Goal: Task Accomplishment & Management: Manage account settings

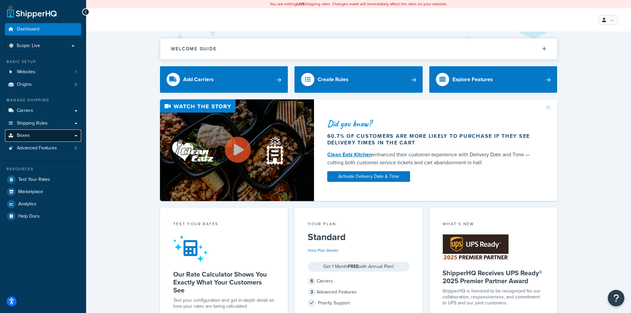
click at [28, 137] on span "Boxes" at bounding box center [23, 136] width 13 height 6
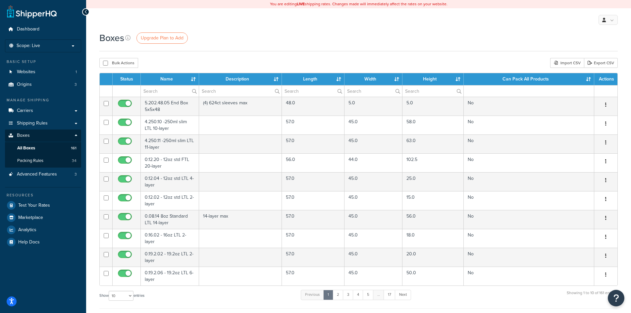
click at [194, 79] on th "Name" at bounding box center [170, 79] width 58 height 12
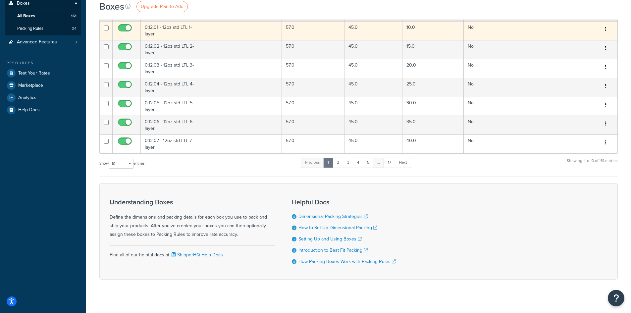
scroll to position [133, 0]
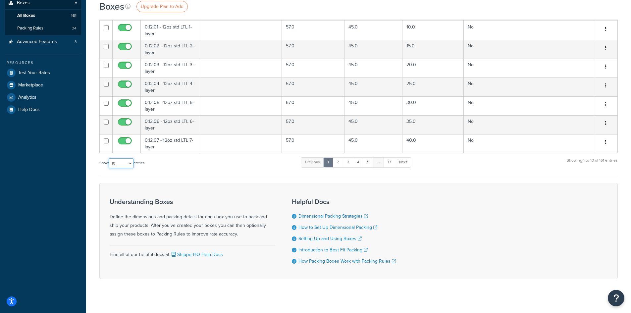
click at [130, 165] on select "10 15 25 50 100 1000" at bounding box center [121, 163] width 25 height 10
select select "1000"
click at [109, 159] on select "10 15 25 50 100 1000" at bounding box center [121, 163] width 25 height 10
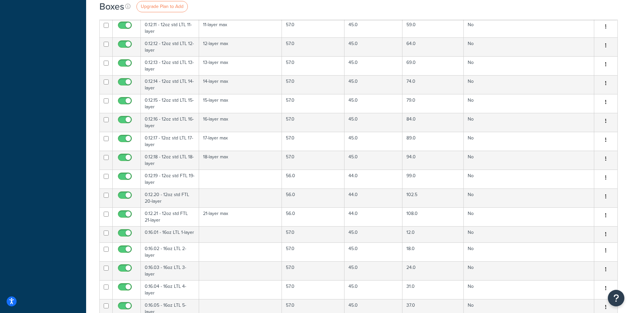
scroll to position [331, 0]
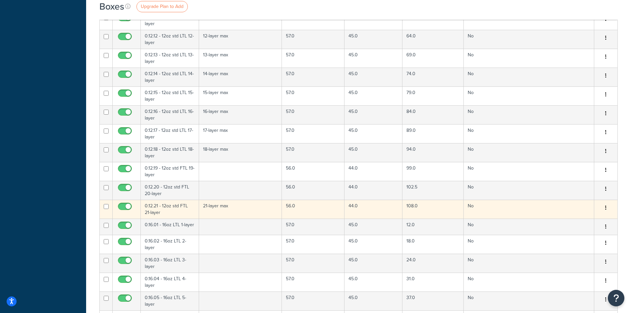
click at [163, 209] on td "0.12.21 - 12oz std FTL 21-layer" at bounding box center [170, 209] width 58 height 19
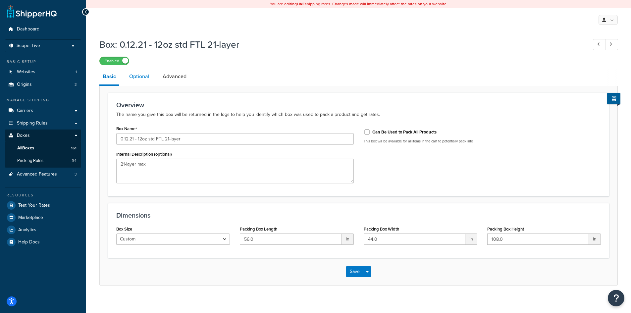
click at [144, 79] on link "Optional" at bounding box center [139, 77] width 27 height 16
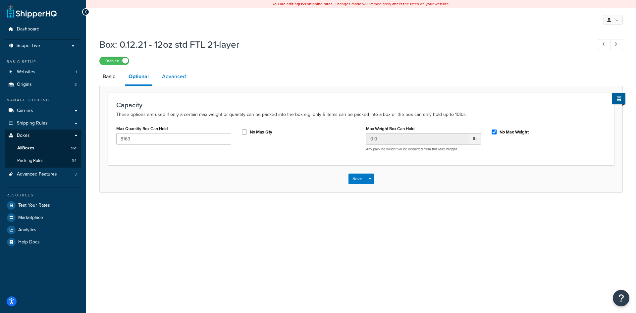
click at [171, 78] on link "Advanced" at bounding box center [174, 77] width 30 height 16
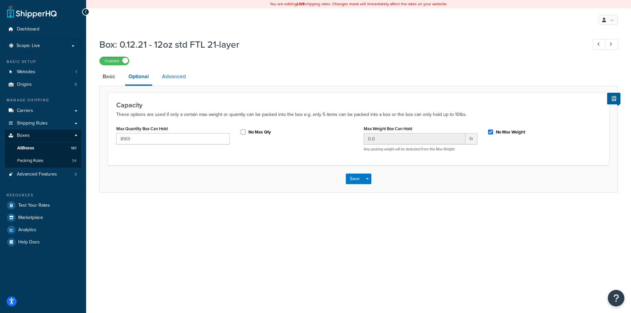
select select "250"
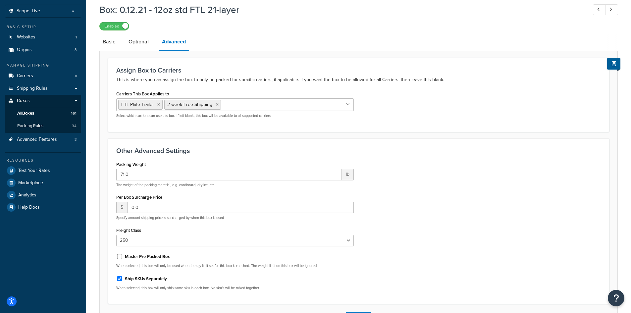
scroll to position [87, 0]
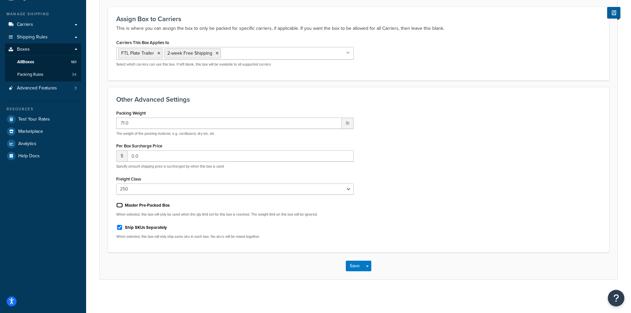
click at [120, 204] on input "Master Pre-Packed Box" at bounding box center [119, 205] width 7 height 5
checkbox input "true"
click at [357, 267] on button "Save" at bounding box center [355, 266] width 18 height 11
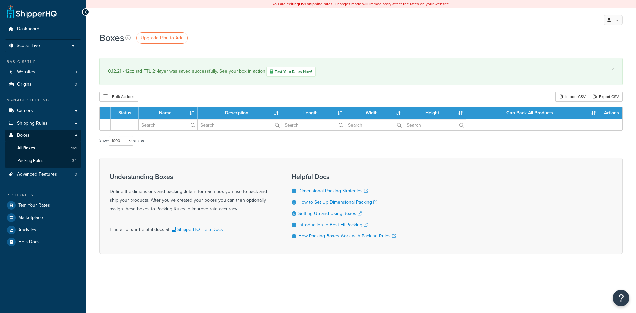
select select "1000"
